Goal: Information Seeking & Learning: Learn about a topic

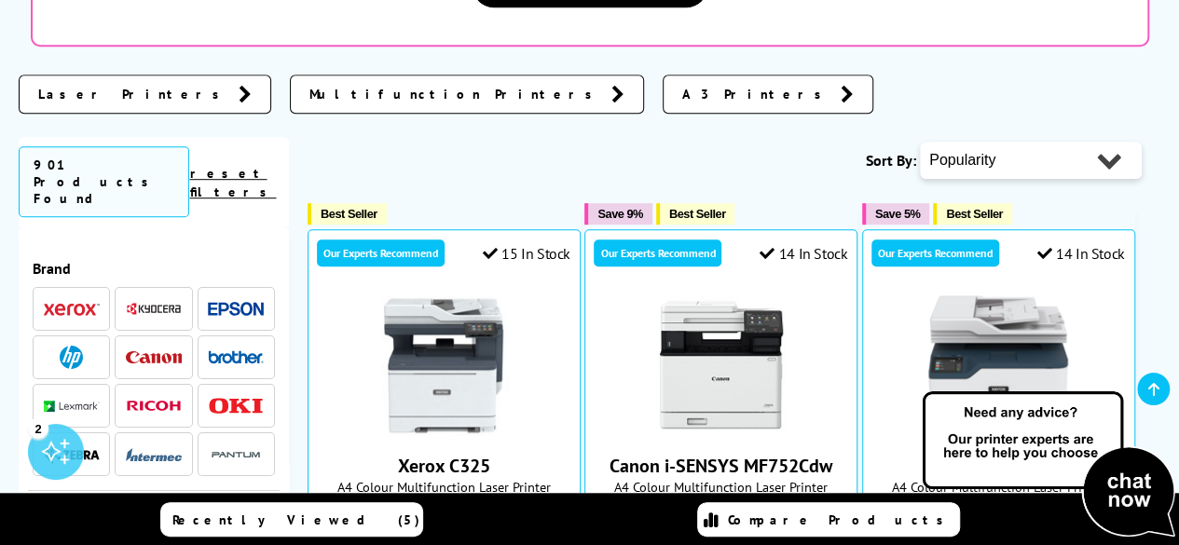
scroll to position [559, 0]
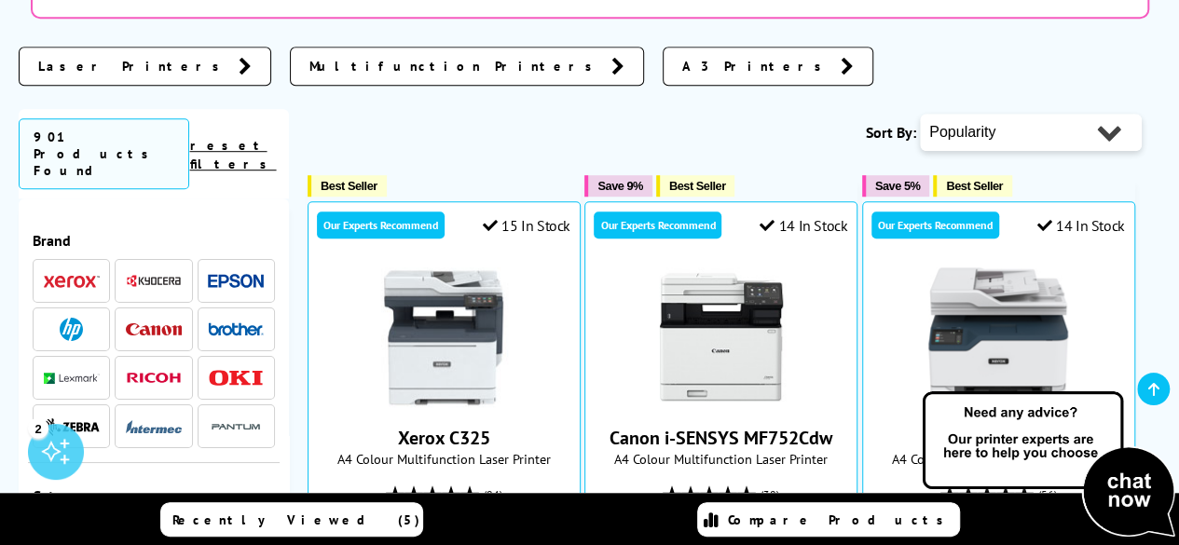
click at [68, 418] on img at bounding box center [72, 427] width 56 height 19
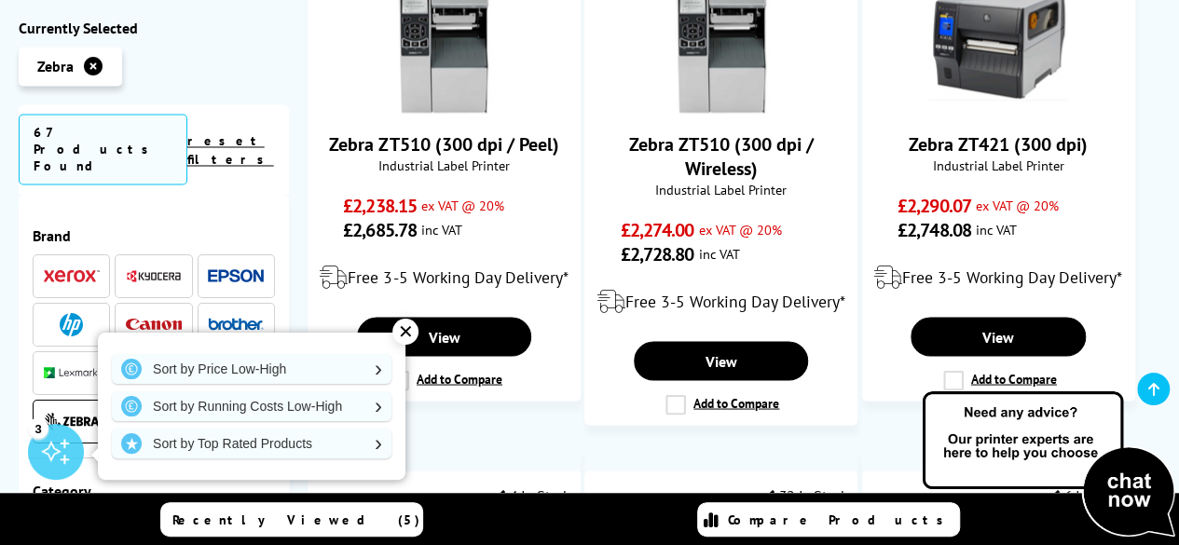
scroll to position [1585, 0]
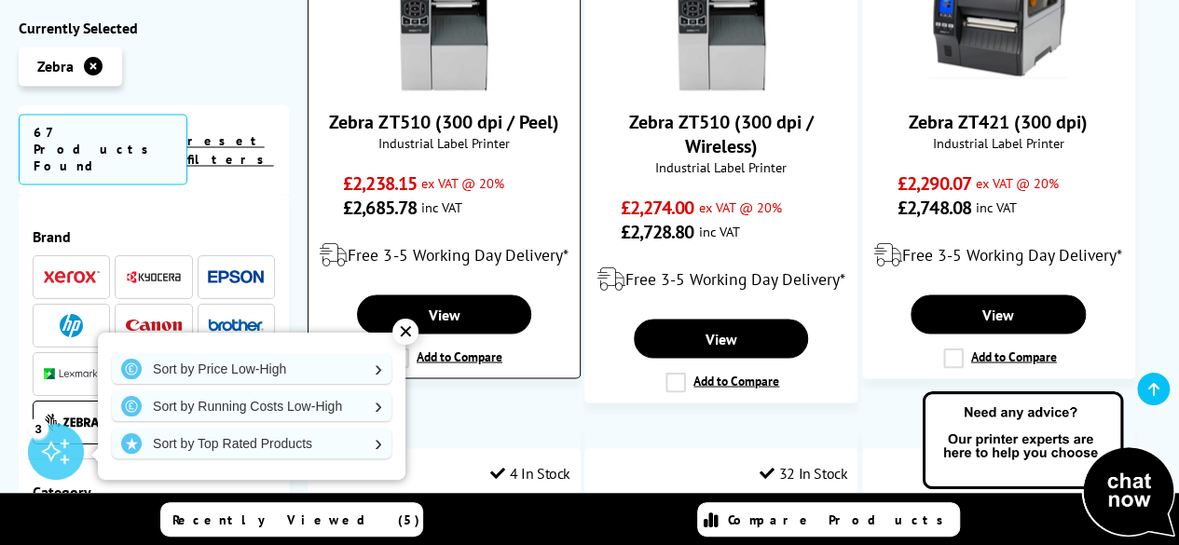
click at [408, 335] on div "✕" at bounding box center [406, 332] width 26 height 26
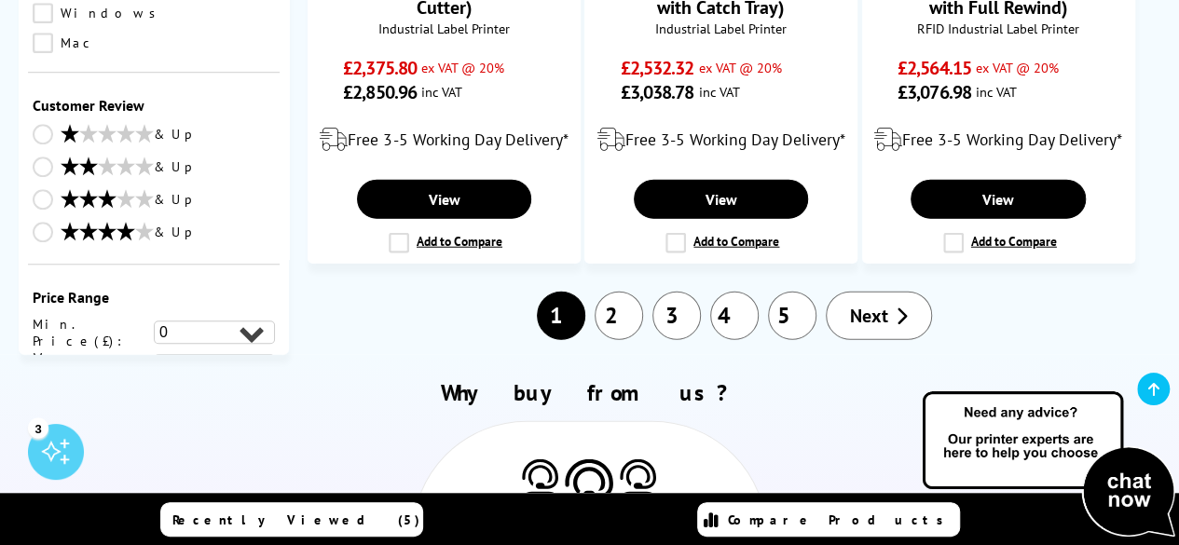
scroll to position [2331, 0]
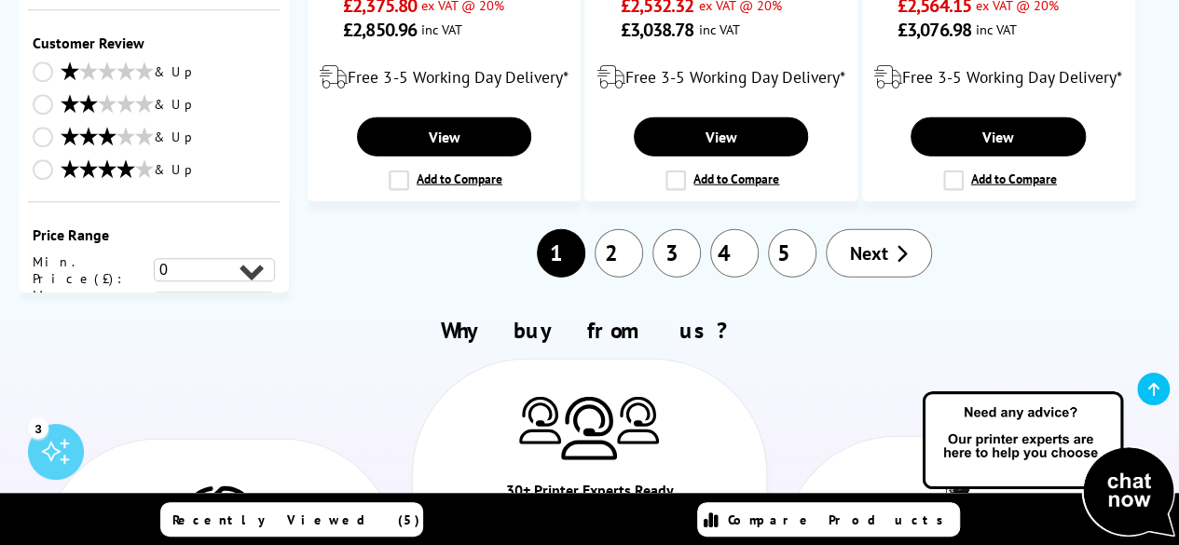
click at [853, 266] on span "Next" at bounding box center [869, 253] width 38 height 24
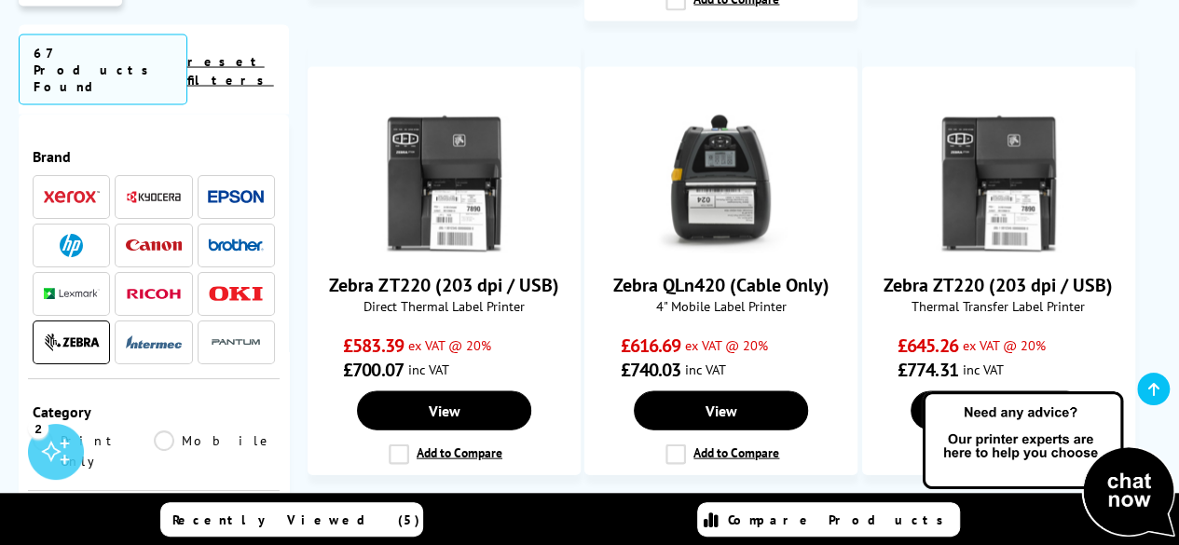
scroll to position [2051, 0]
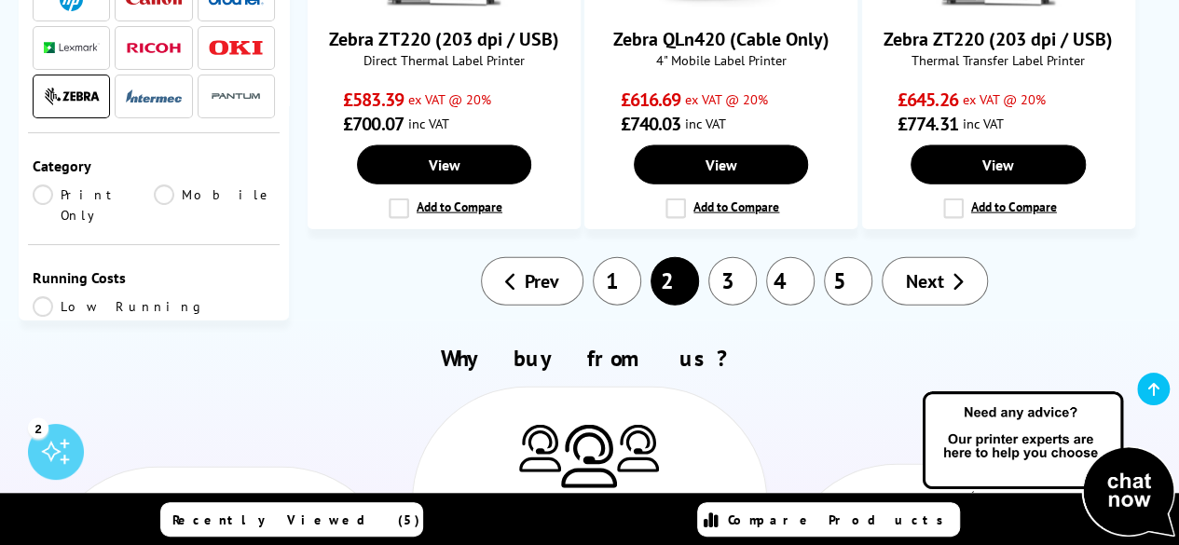
click at [729, 275] on link "3" at bounding box center [733, 281] width 48 height 48
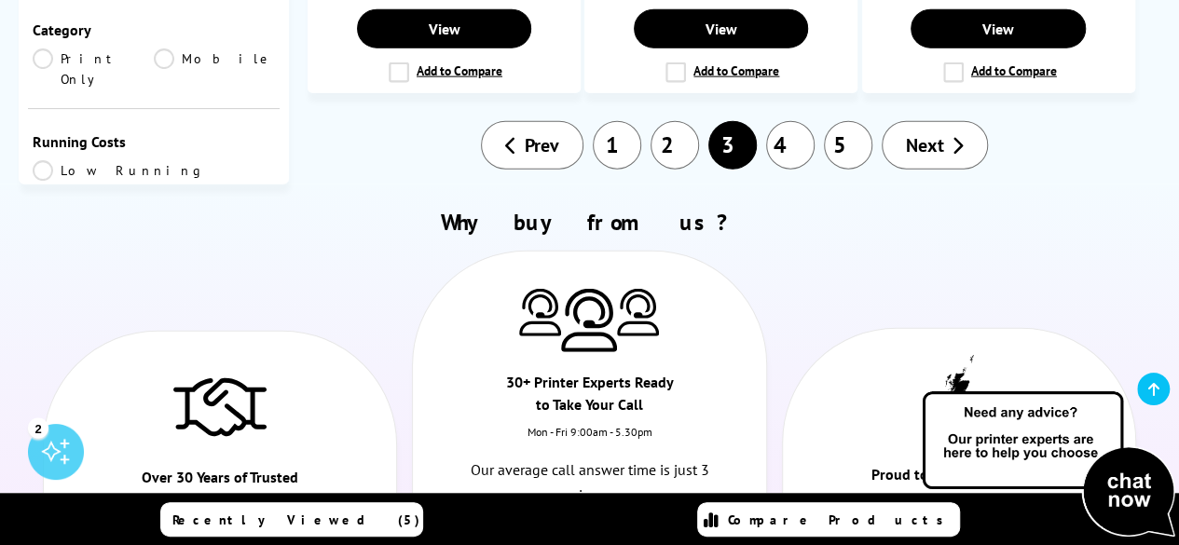
scroll to position [2238, 0]
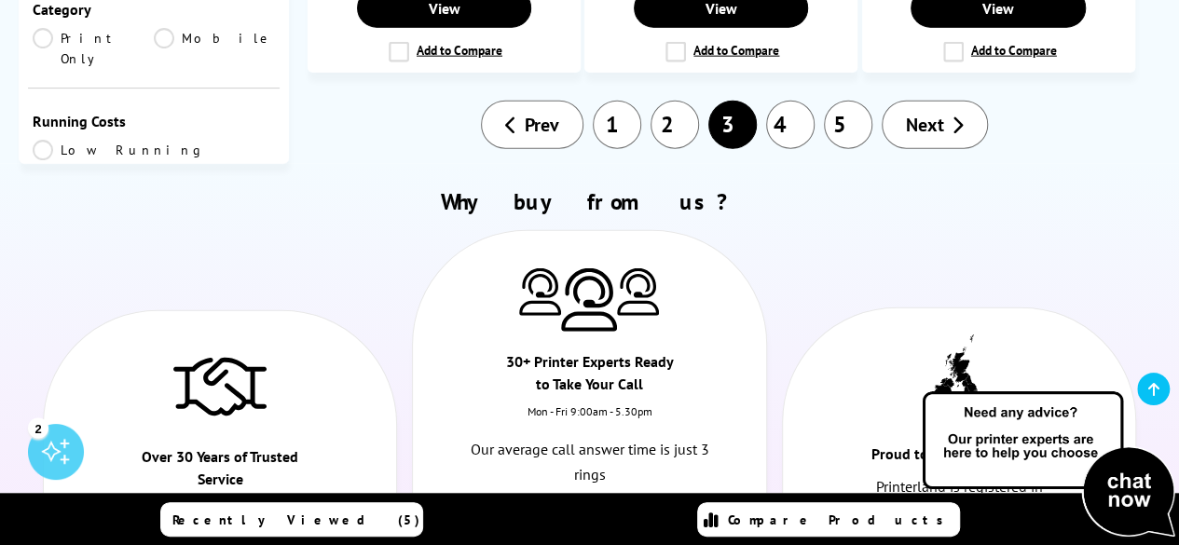
click at [798, 117] on link "4" at bounding box center [790, 125] width 48 height 48
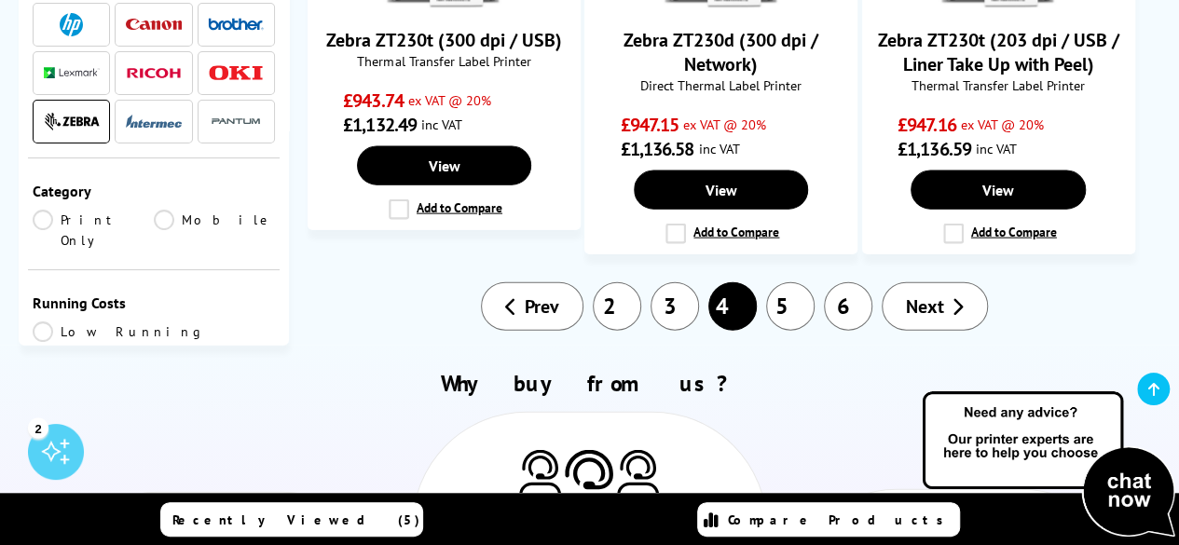
scroll to position [2051, 0]
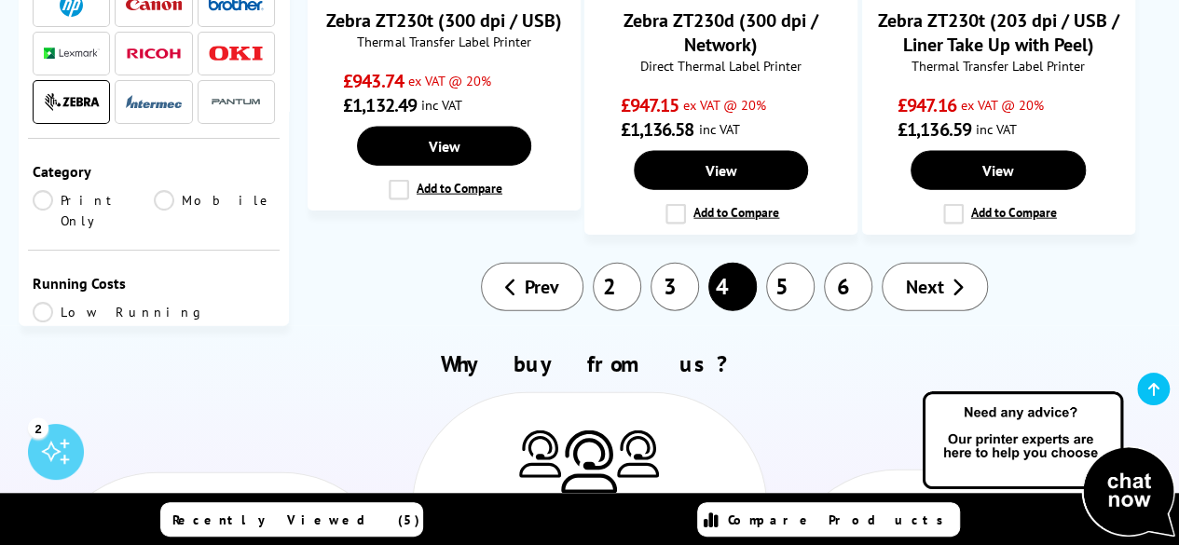
click at [794, 279] on link "5" at bounding box center [790, 287] width 48 height 48
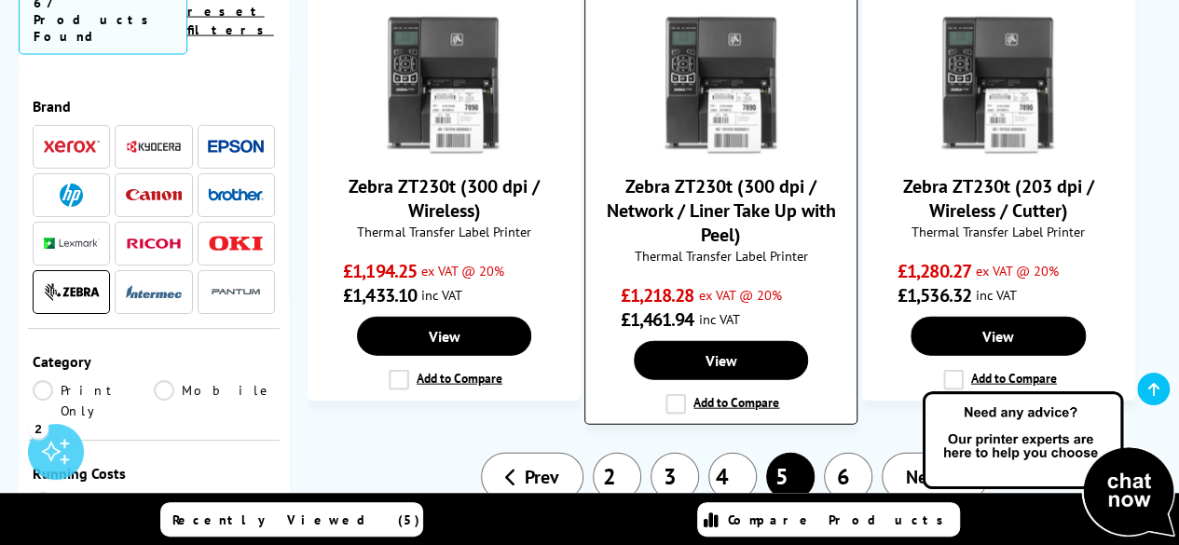
scroll to position [2238, 0]
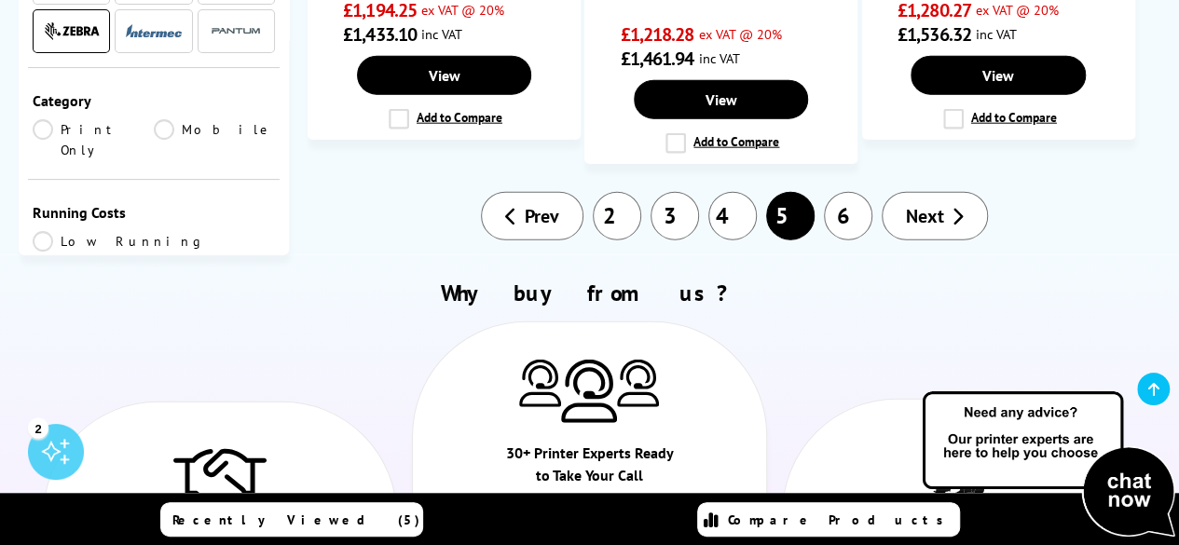
click at [848, 212] on link "6" at bounding box center [848, 216] width 48 height 48
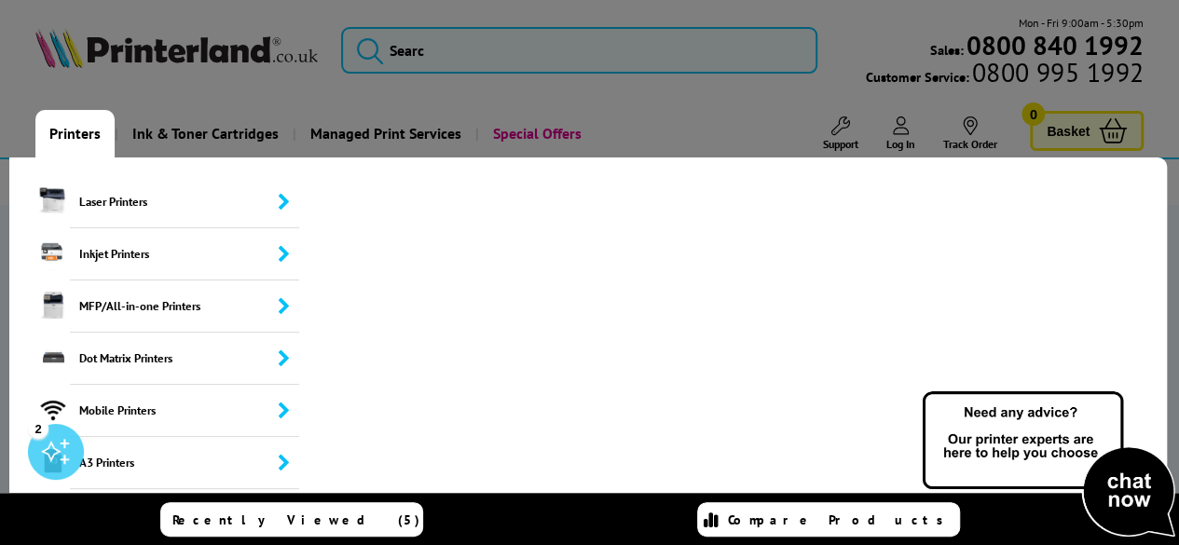
click at [83, 130] on link "Printers" at bounding box center [74, 134] width 79 height 48
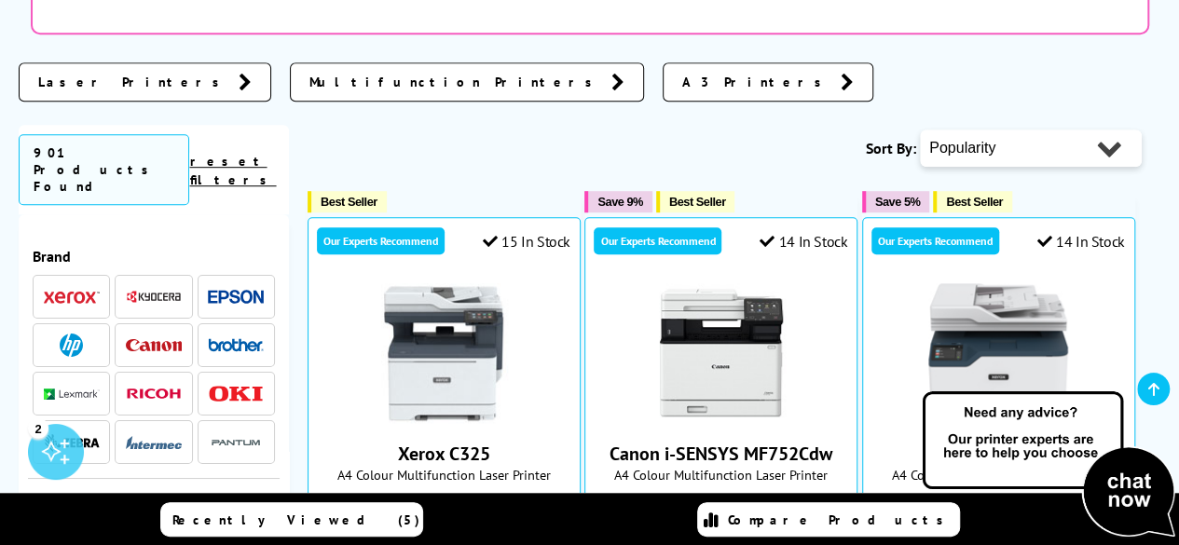
scroll to position [559, 0]
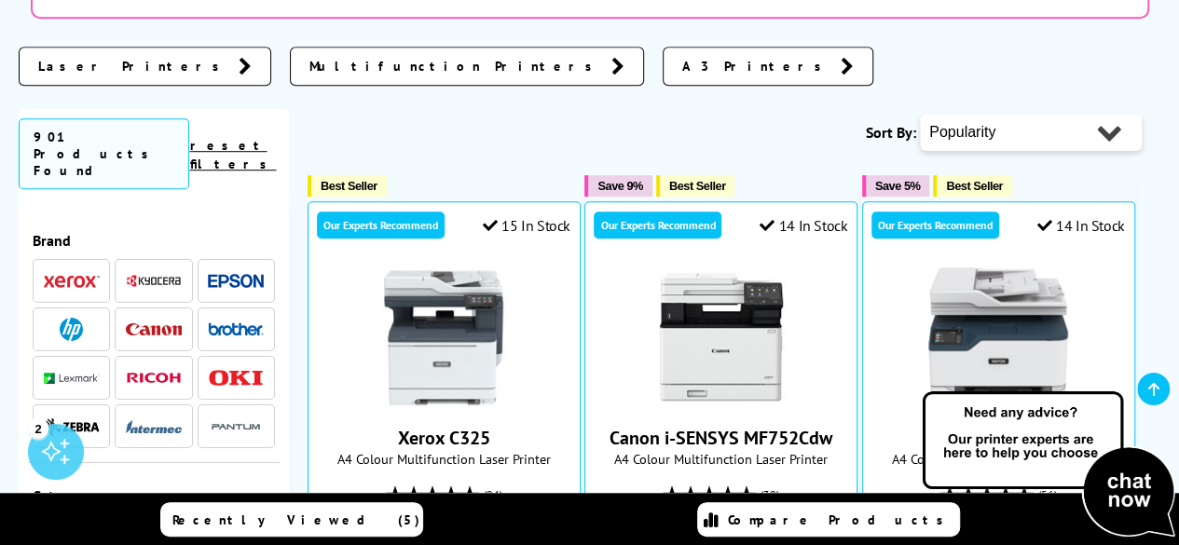
click at [237, 370] on img at bounding box center [236, 378] width 56 height 16
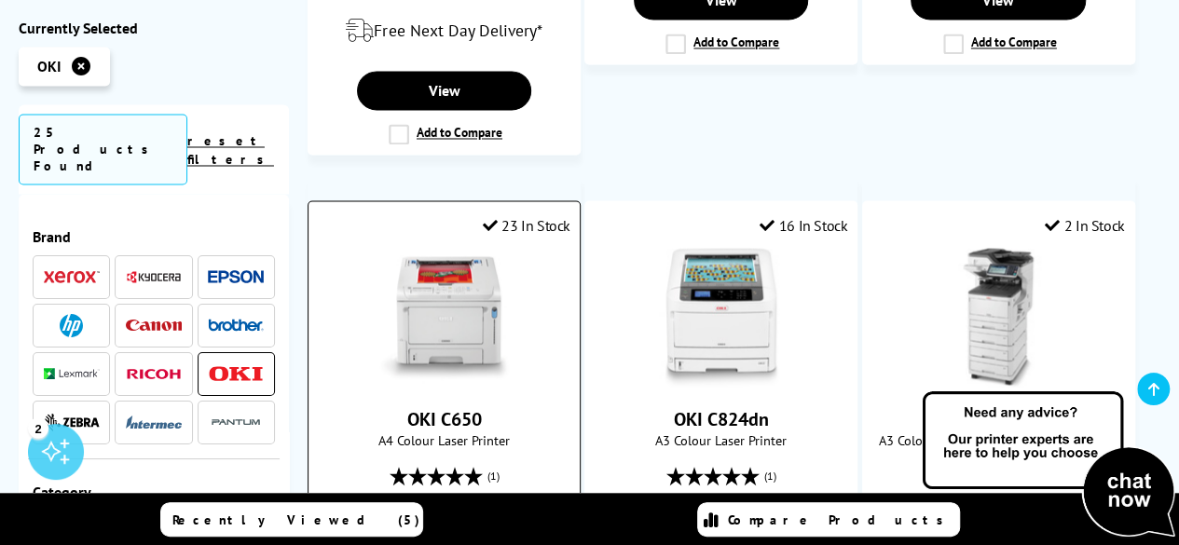
scroll to position [1585, 0]
click at [438, 248] on img at bounding box center [444, 318] width 140 height 140
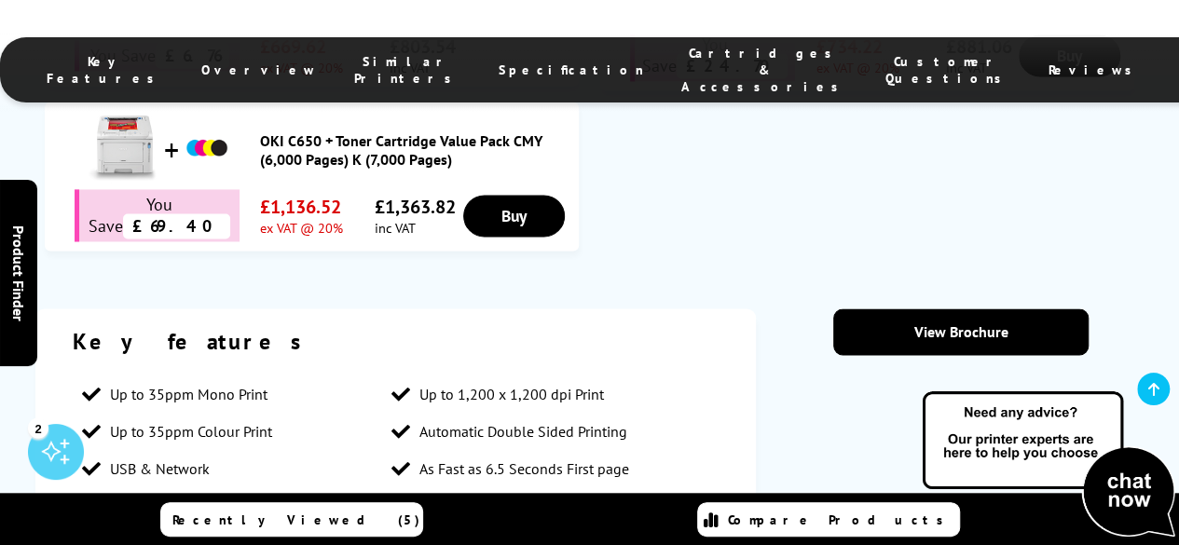
scroll to position [1399, 0]
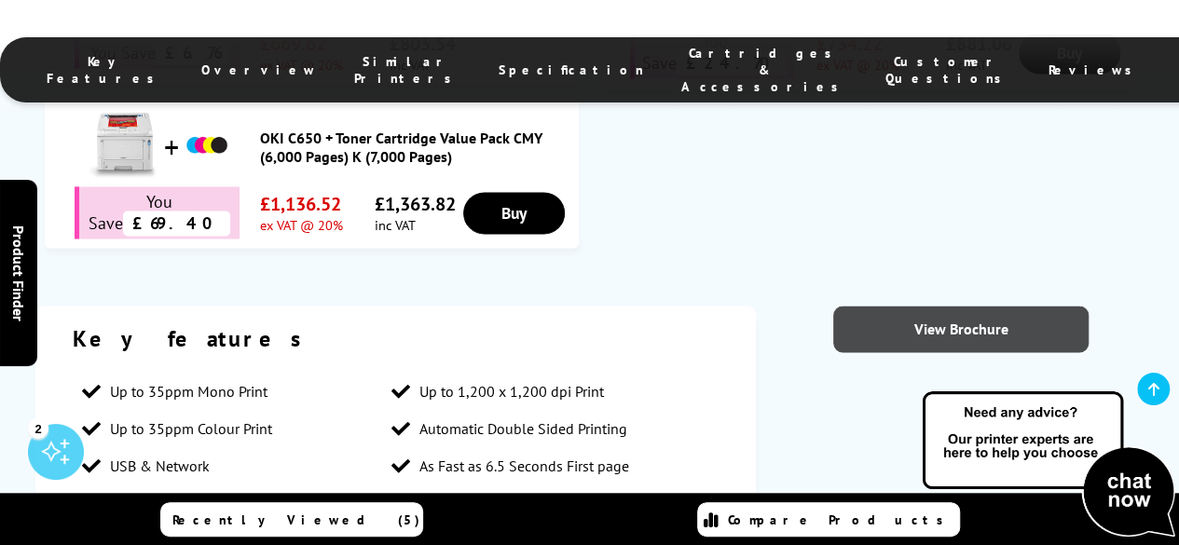
click at [959, 306] on link "View Brochure" at bounding box center [962, 329] width 256 height 47
